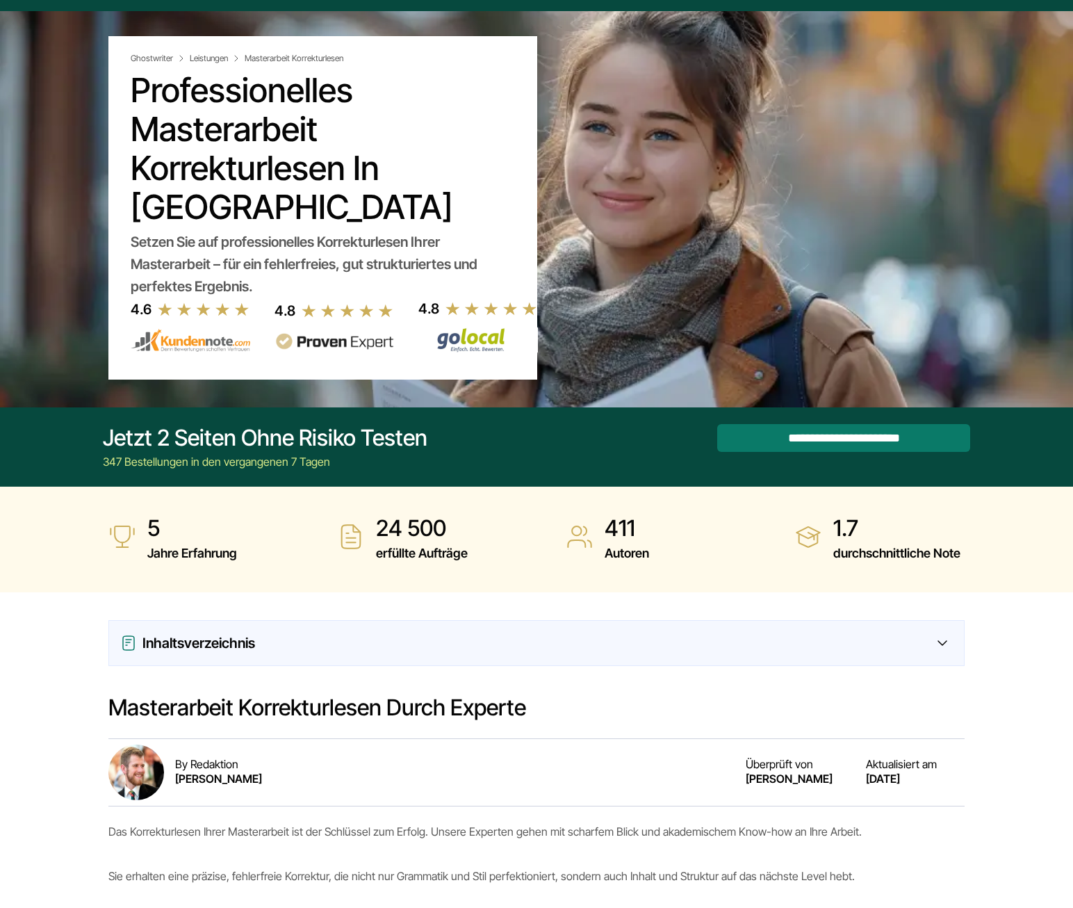
scroll to position [70, 0]
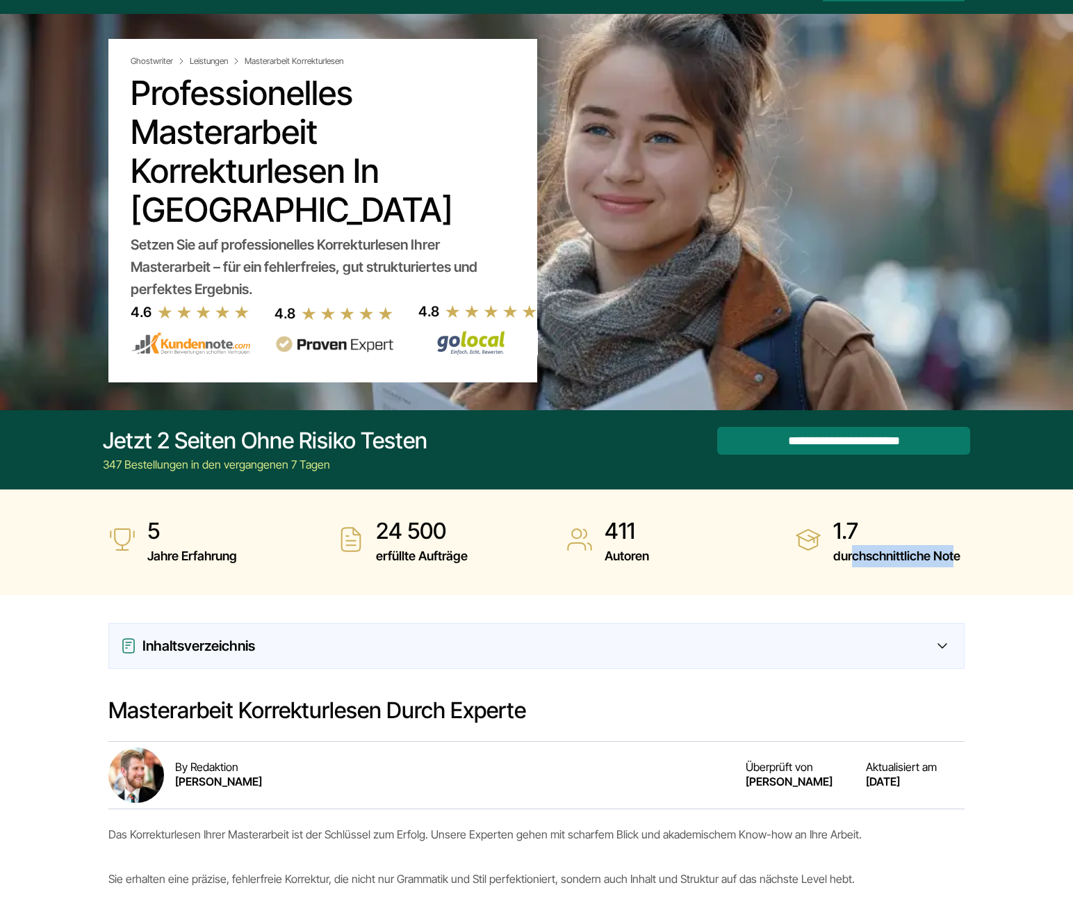
drag, startPoint x: 852, startPoint y: 557, endPoint x: 955, endPoint y: 560, distance: 102.2
click at [955, 560] on span "durchschnittliche Note" at bounding box center [897, 556] width 127 height 22
drag, startPoint x: 955, startPoint y: 560, endPoint x: 987, endPoint y: 568, distance: 33.1
click at [987, 563] on section "5 Jahre Erfahrung 24 500 erfüllte Aufträge 411 Autoren 1.7" at bounding box center [536, 542] width 1073 height 106
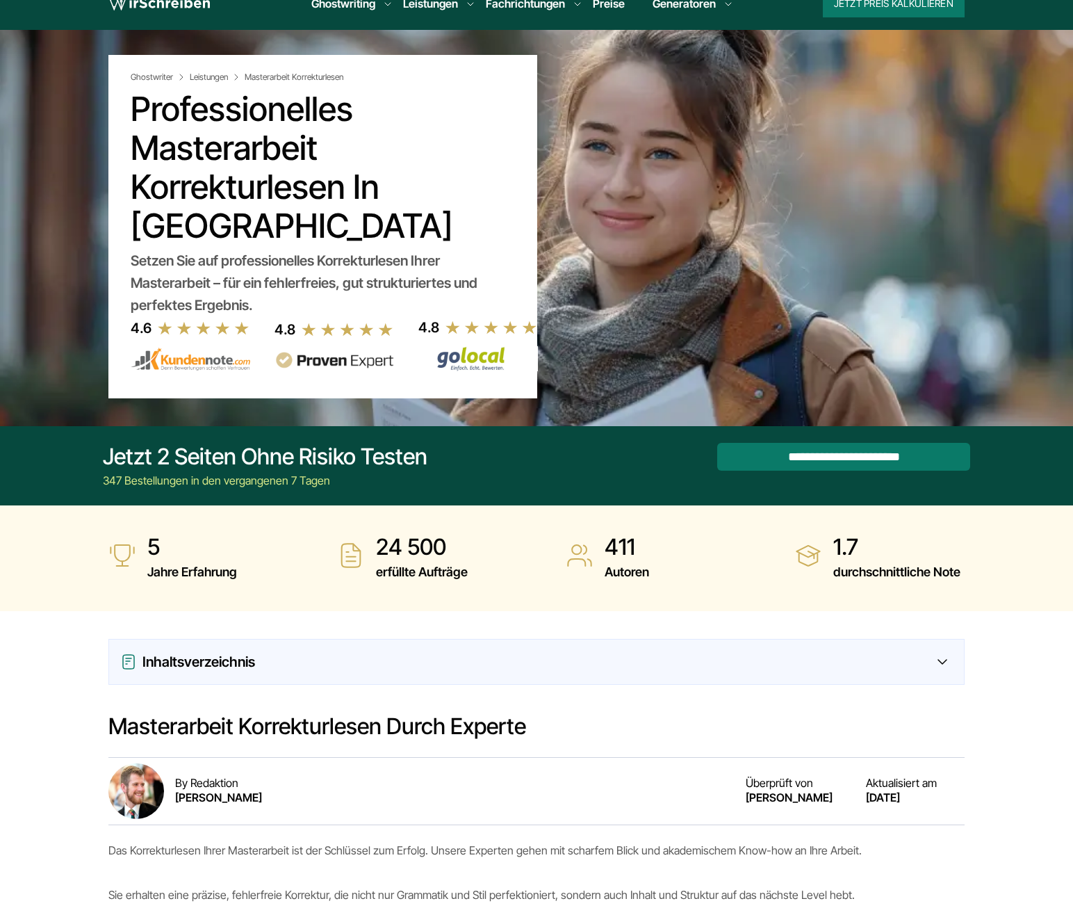
scroll to position [0, 0]
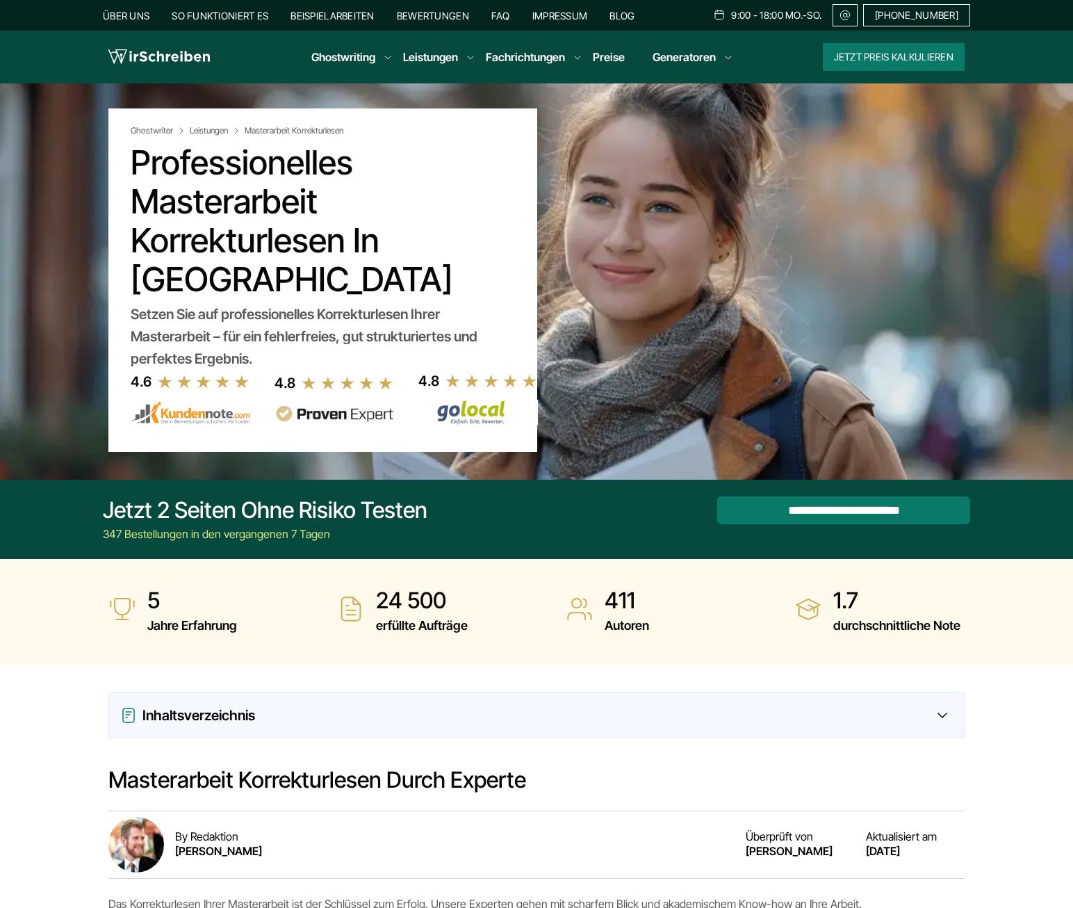
click at [599, 55] on link "Preise" at bounding box center [609, 57] width 32 height 14
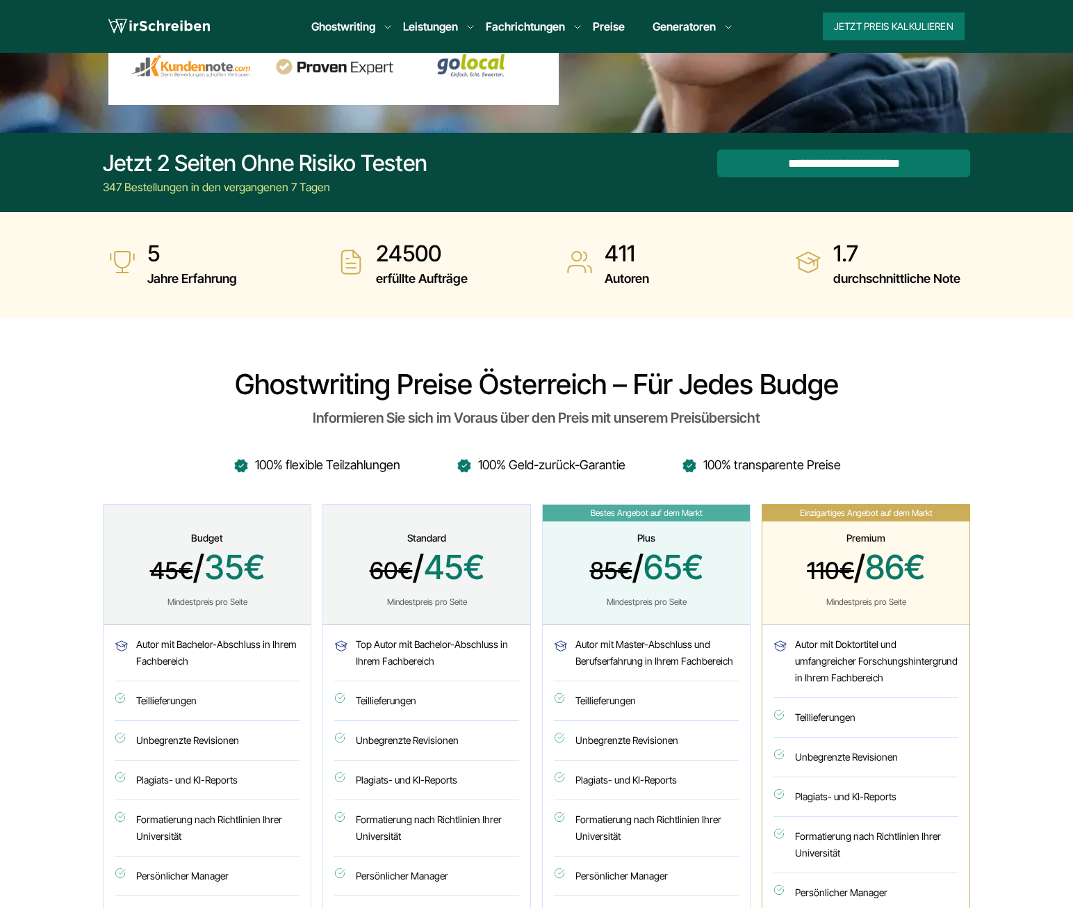
scroll to position [277, 0]
drag, startPoint x: 323, startPoint y: 387, endPoint x: 758, endPoint y: 393, distance: 435.3
click at [758, 393] on h2 "Ghostwriting Preise Österreich – für jedes Budge" at bounding box center [537, 383] width 868 height 33
drag, startPoint x: 758, startPoint y: 393, endPoint x: 867, endPoint y: 400, distance: 108.7
click at [867, 400] on h2 "Ghostwriting Preise Österreich – für jedes Budge" at bounding box center [537, 383] width 868 height 33
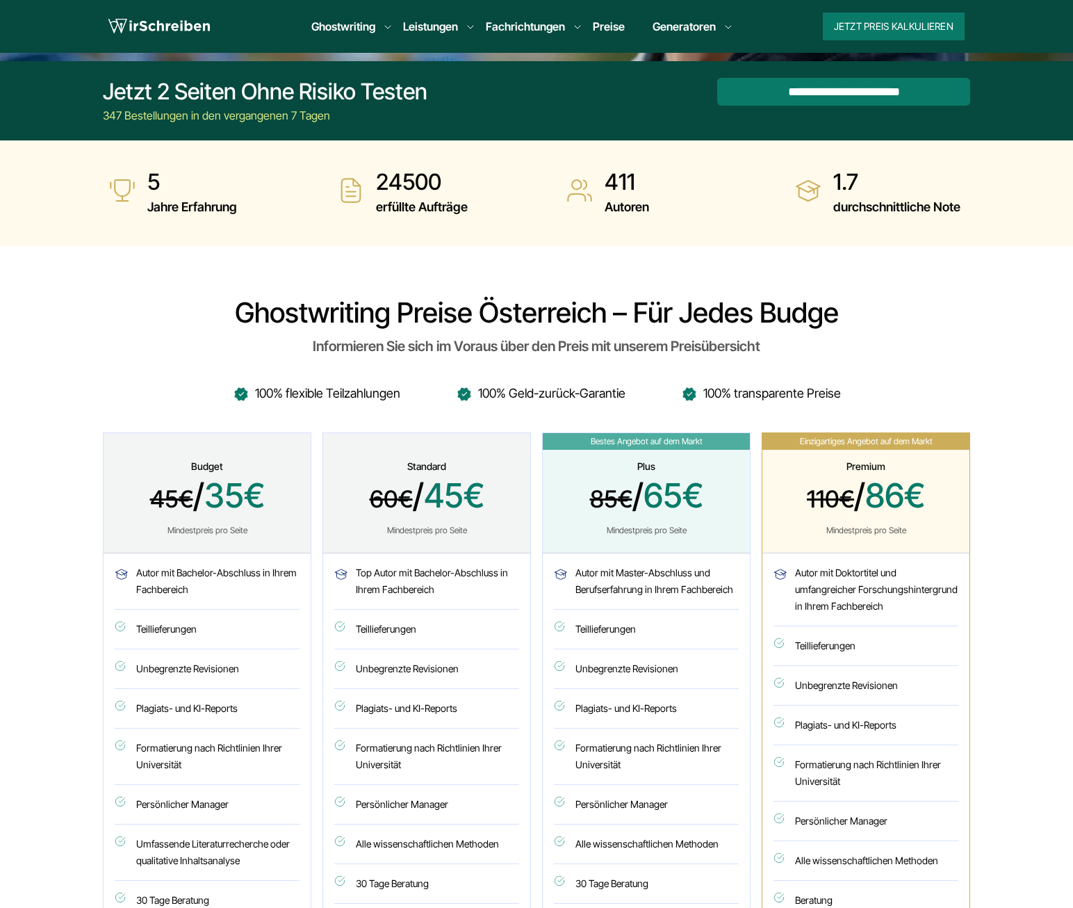
scroll to position [347, 0]
